Goal: Task Accomplishment & Management: Use online tool/utility

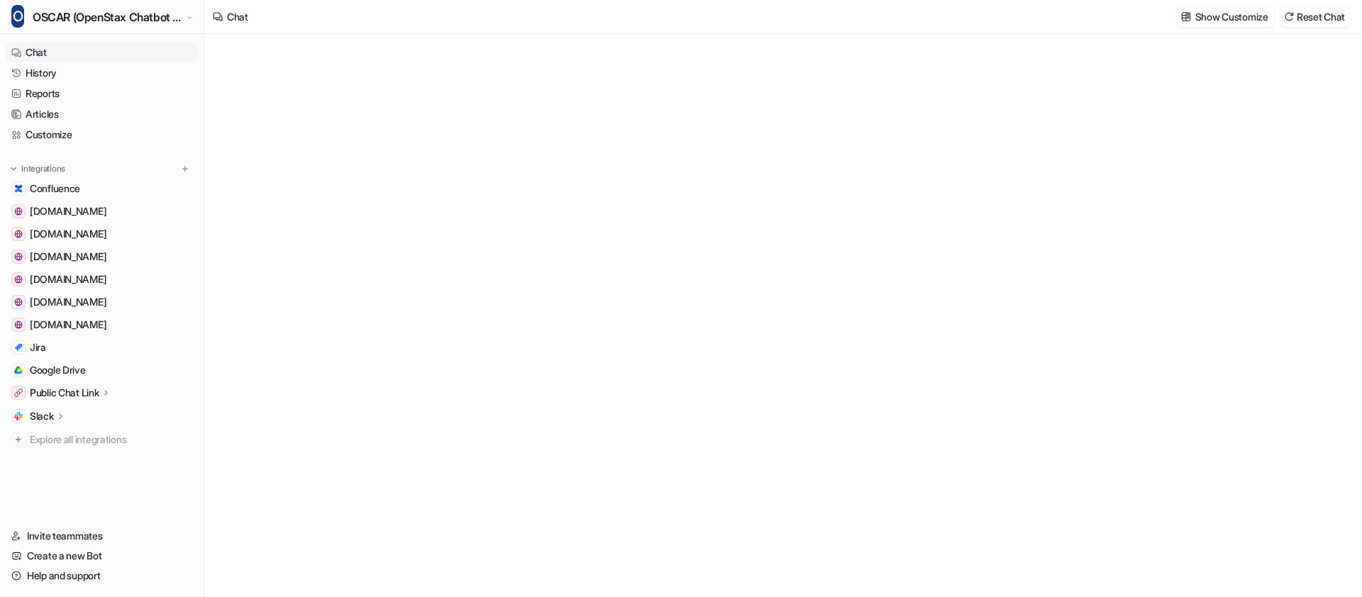
type textarea "**********"
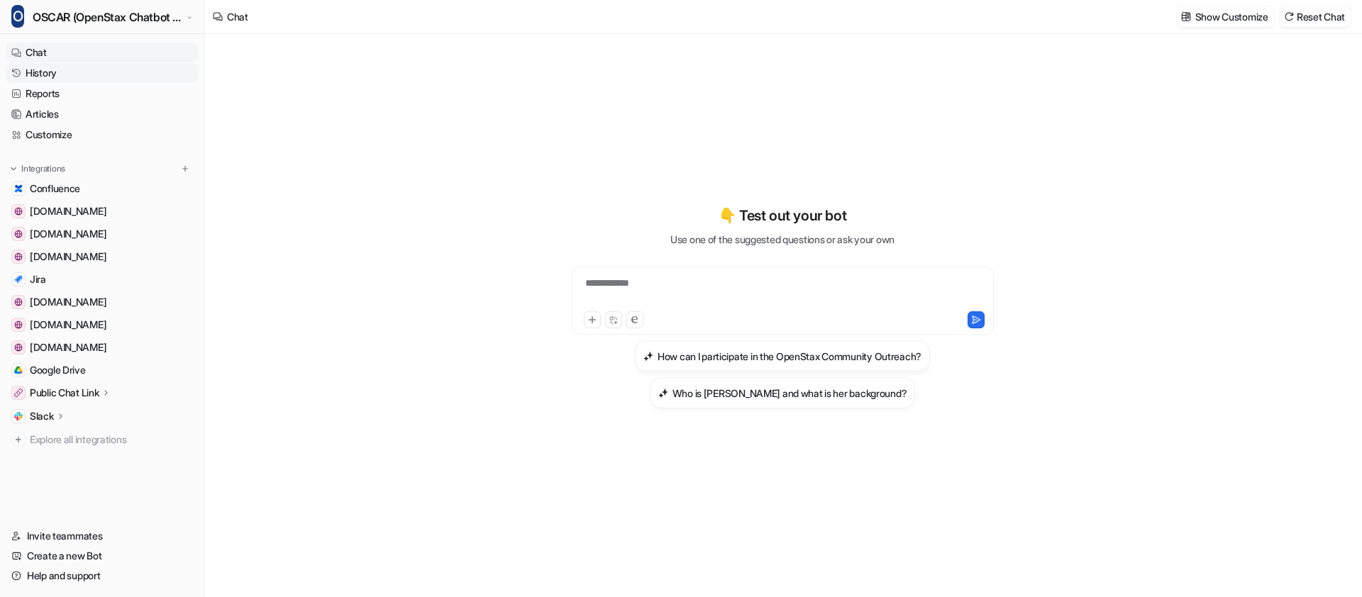
click at [52, 77] on link "History" at bounding box center [102, 73] width 192 height 20
